Goal: Book appointment/travel/reservation

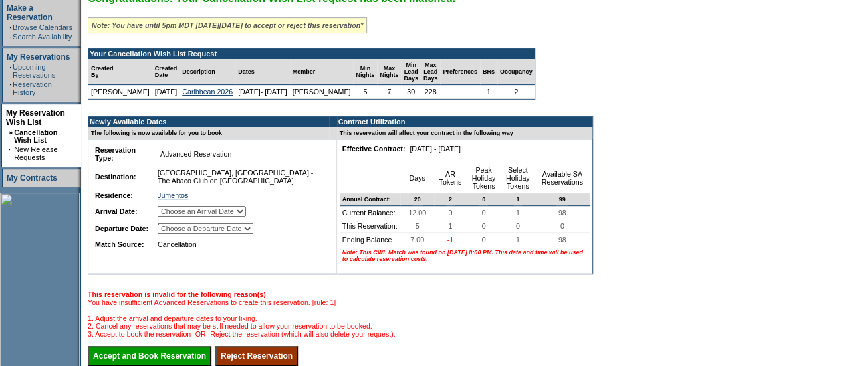
scroll to position [253, 0]
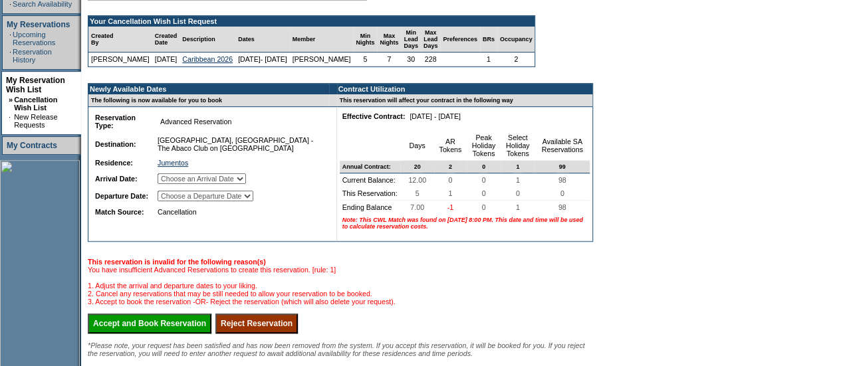
click at [219, 184] on select "Choose an Arrival Date Sunday, April 26, 2026 Monday, April 27, 2026 Tuesday, A…" at bounding box center [202, 179] width 88 height 11
select select "04/26/2026"
click at [174, 183] on select "Choose an Arrival Date Sunday, April 26, 2026 Monday, April 27, 2026 Tuesday, A…" at bounding box center [202, 179] width 88 height 11
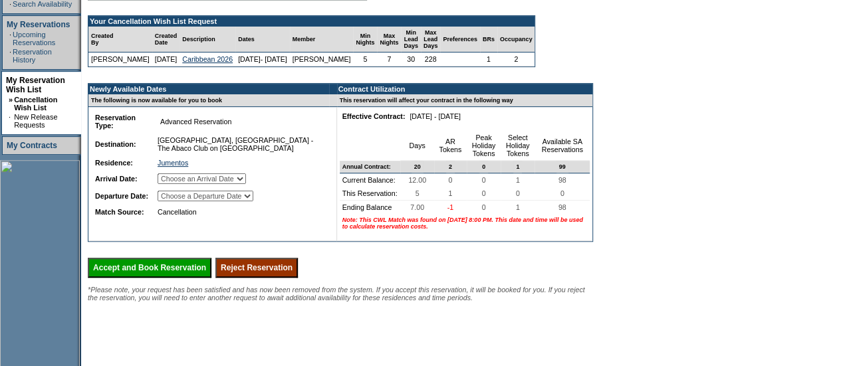
click at [201, 201] on select "Choose a Departure Date Monday, April 27, 2026 Tuesday, April 28, 2026 Wednesda…" at bounding box center [206, 196] width 96 height 11
select select "05/01/2026"
click at [176, 201] on select "Choose a Departure Date Monday, April 27, 2026 Tuesday, April 28, 2026 Wednesda…" at bounding box center [206, 196] width 96 height 11
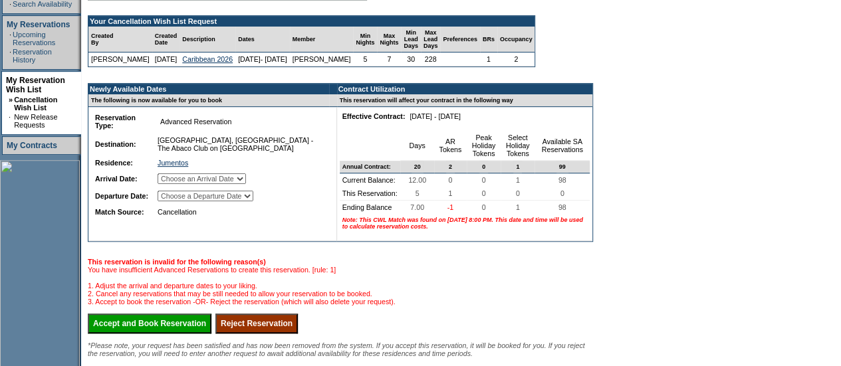
click at [144, 334] on input "Accept and Book Reservation" at bounding box center [150, 324] width 124 height 20
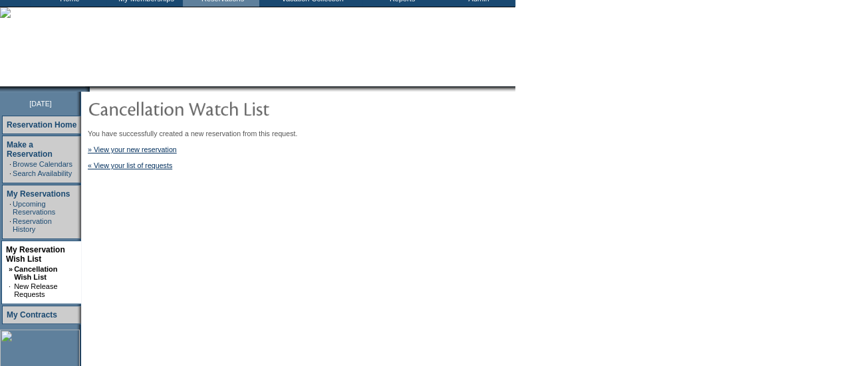
scroll to position [84, 0]
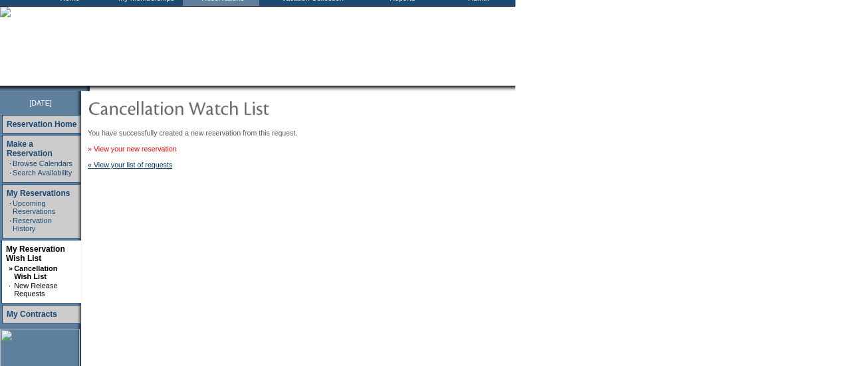
click at [170, 147] on link "» View your new reservation" at bounding box center [132, 149] width 89 height 8
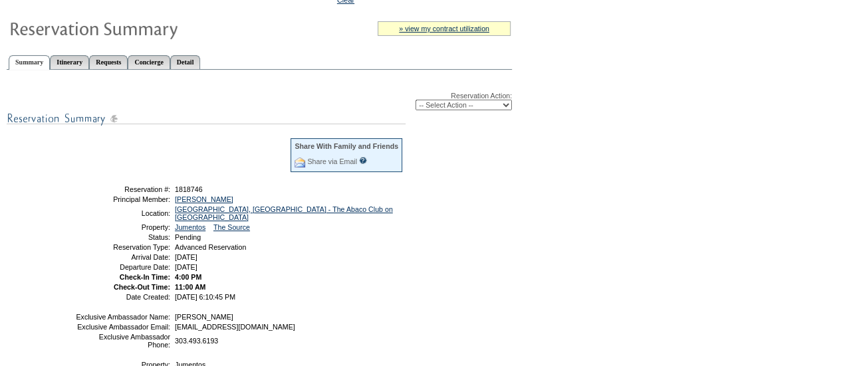
scroll to position [106, 0]
click at [432, 103] on select "-- Select Action -- Modify Reservation Dates Modify Reservation Cost Modify Occ…" at bounding box center [463, 104] width 96 height 11
select select "ChangeDates"
click at [415, 100] on select "-- Select Action -- Modify Reservation Dates Modify Reservation Cost Modify Occ…" at bounding box center [463, 104] width 96 height 11
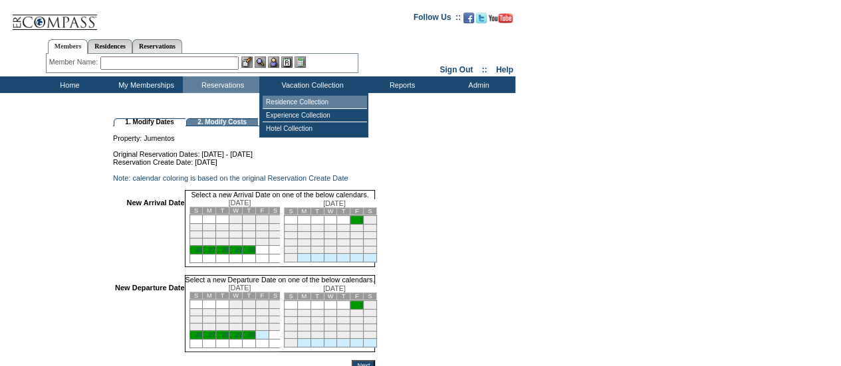
click at [277, 100] on td "Residence Collection" at bounding box center [315, 102] width 104 height 13
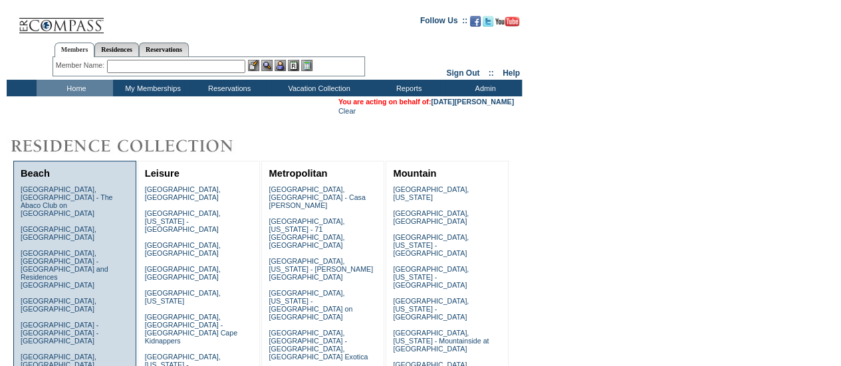
click at [55, 188] on link "[GEOGRAPHIC_DATA], [GEOGRAPHIC_DATA] - The Abaco Club on [GEOGRAPHIC_DATA]" at bounding box center [67, 201] width 92 height 32
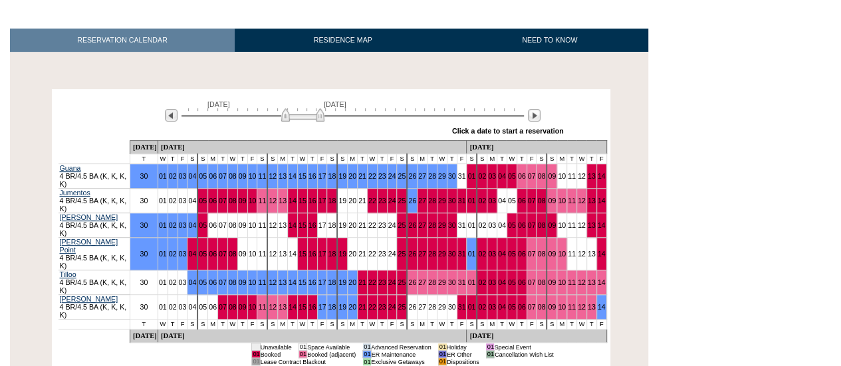
scroll to position [205, 0]
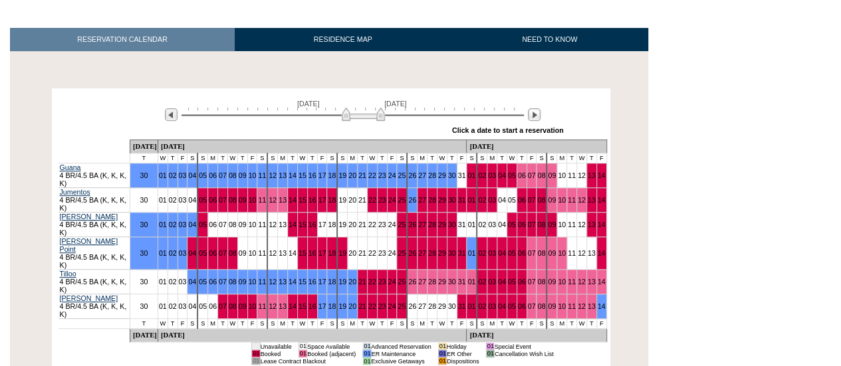
drag, startPoint x: 302, startPoint y: 100, endPoint x: 362, endPoint y: 99, distance: 60.5
click at [362, 108] on img at bounding box center [363, 114] width 43 height 13
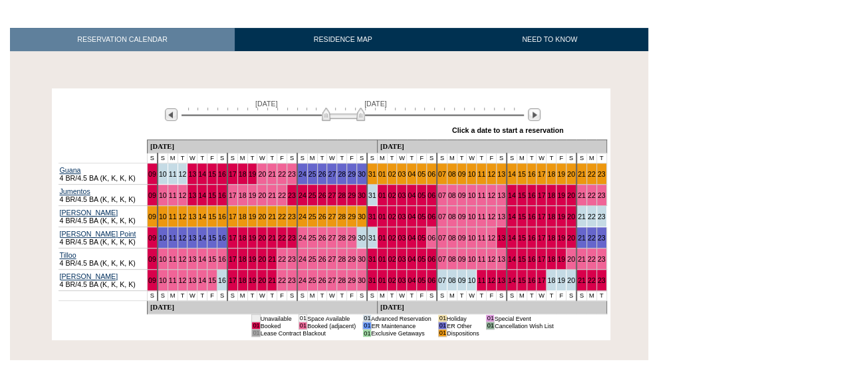
drag, startPoint x: 362, startPoint y: 99, endPoint x: 342, endPoint y: 96, distance: 20.2
click at [342, 108] on img at bounding box center [343, 114] width 43 height 13
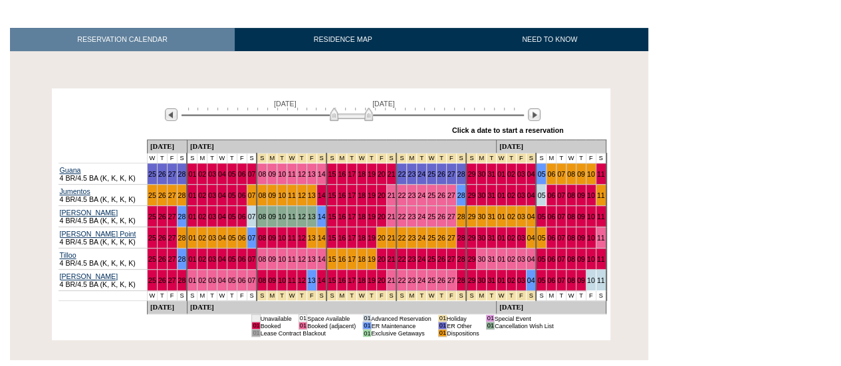
drag, startPoint x: 342, startPoint y: 96, endPoint x: 351, endPoint y: 96, distance: 8.6
click at [351, 108] on img at bounding box center [351, 114] width 43 height 13
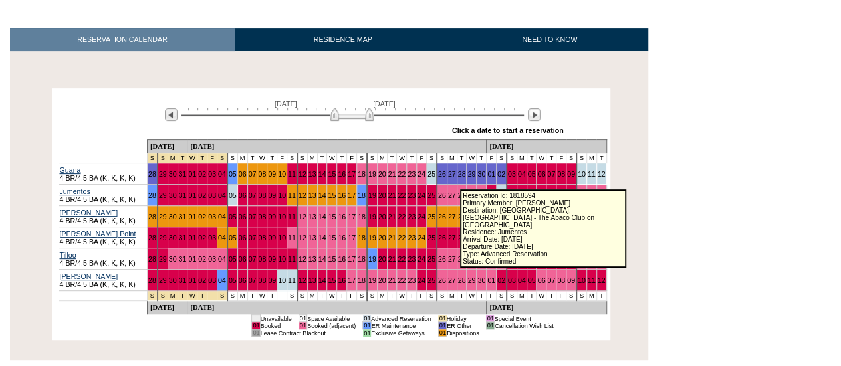
click at [487, 191] on link "01" at bounding box center [491, 195] width 8 height 8
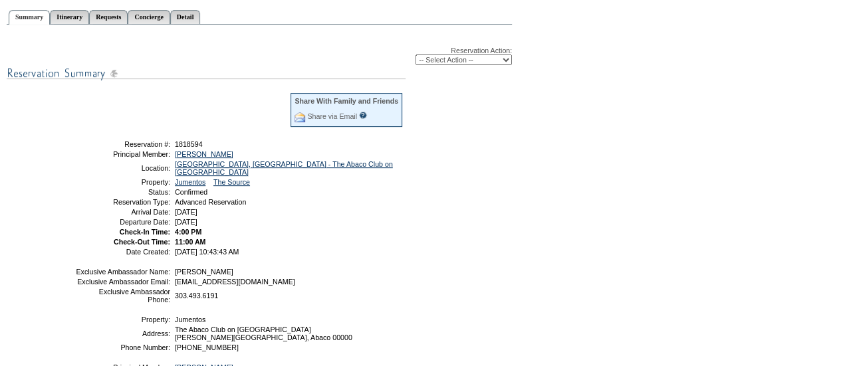
scroll to position [174, 0]
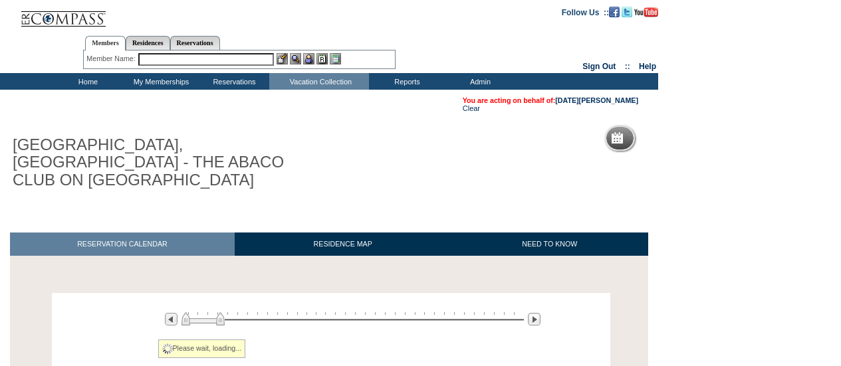
scroll to position [102, 0]
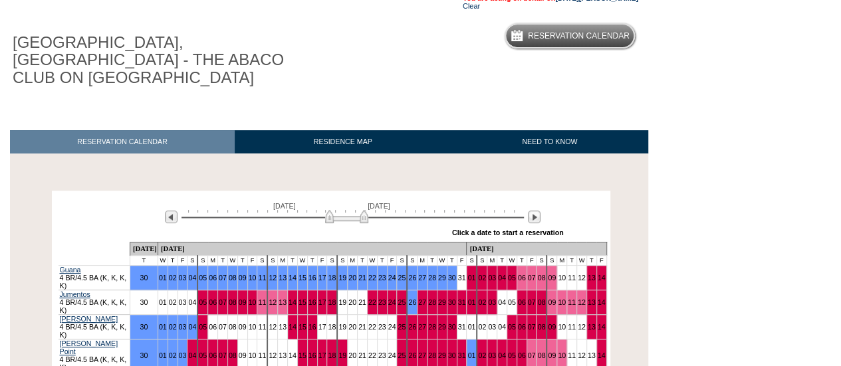
drag, startPoint x: 306, startPoint y: 201, endPoint x: 350, endPoint y: 206, distance: 44.2
click at [350, 210] on img at bounding box center [346, 216] width 43 height 13
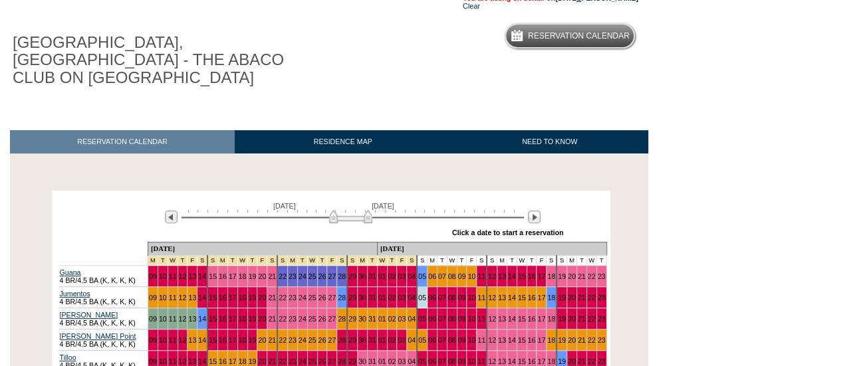
click at [354, 210] on img at bounding box center [350, 216] width 43 height 13
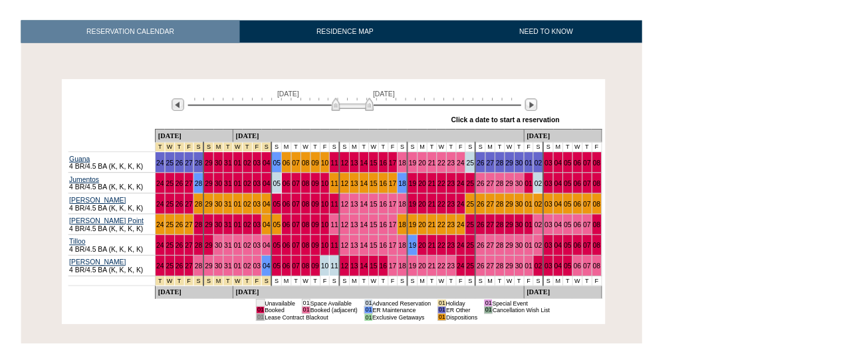
scroll to position [0, 0]
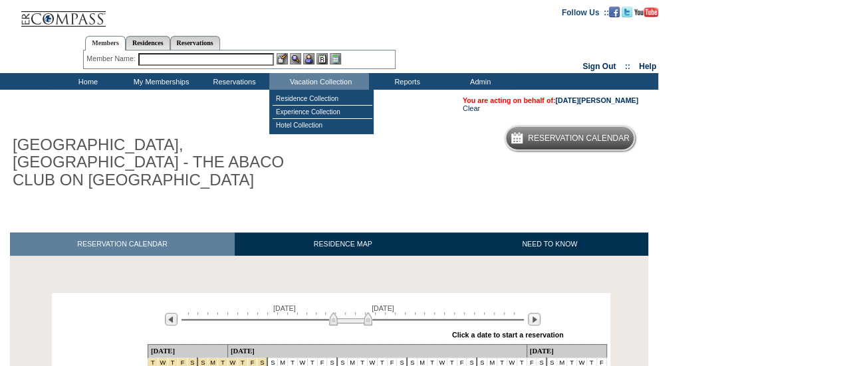
click at [253, 57] on input "text" at bounding box center [206, 59] width 136 height 13
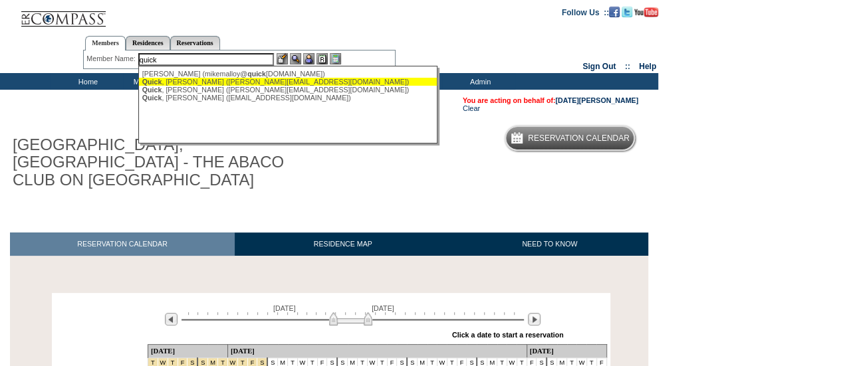
click at [217, 80] on div "Quick , [PERSON_NAME] ([PERSON_NAME][EMAIL_ADDRESS][DOMAIN_NAME])" at bounding box center [288, 82] width 293 height 8
type input "Quick, [PERSON_NAME] ([PERSON_NAME][EMAIL_ADDRESS][DOMAIN_NAME])"
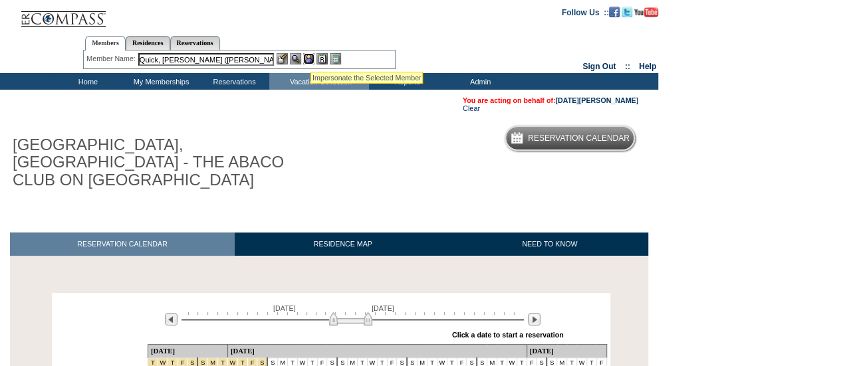
click at [310, 59] on img at bounding box center [308, 58] width 11 height 11
click at [298, 59] on img at bounding box center [295, 58] width 11 height 11
